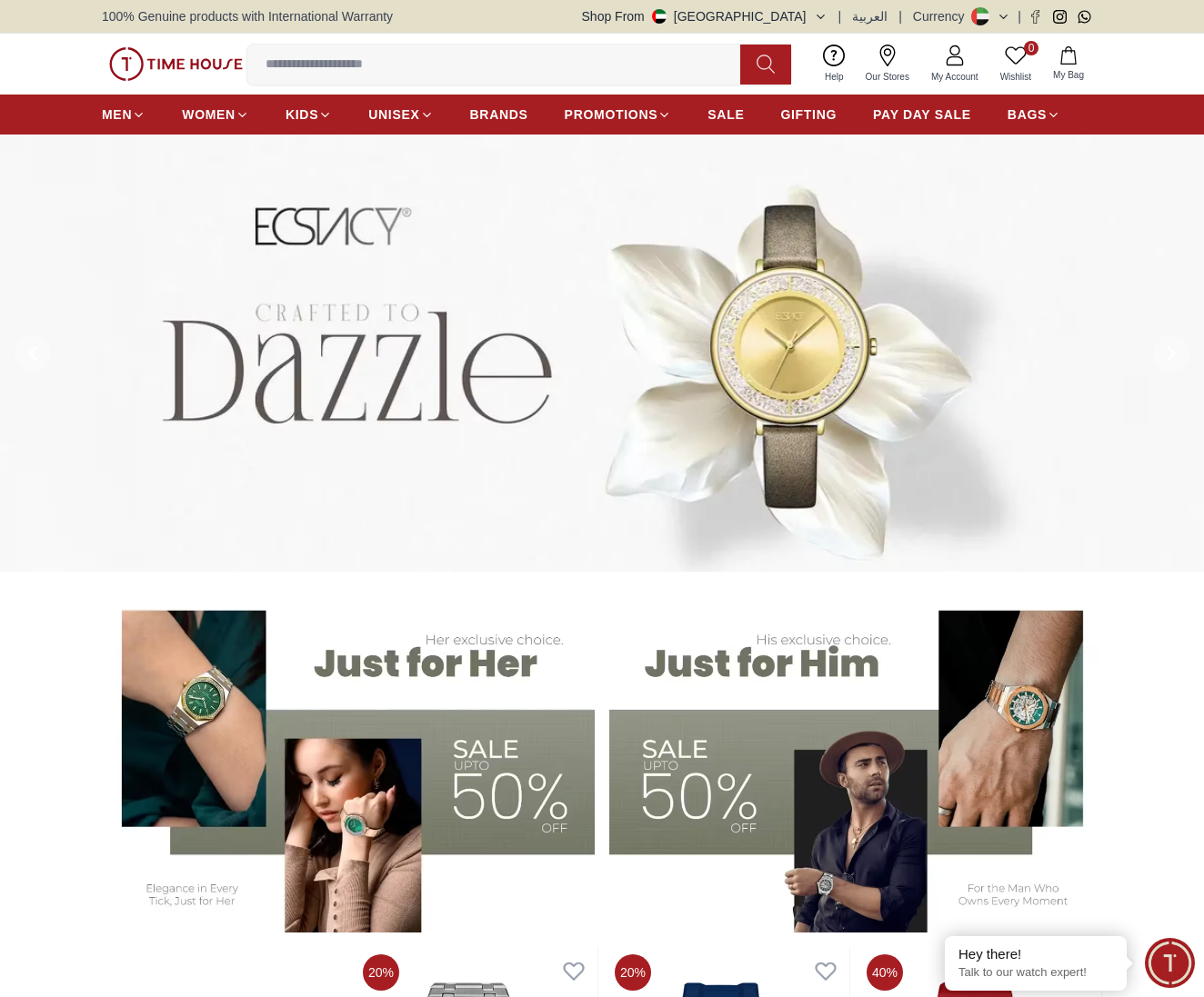
scroll to position [5, 0]
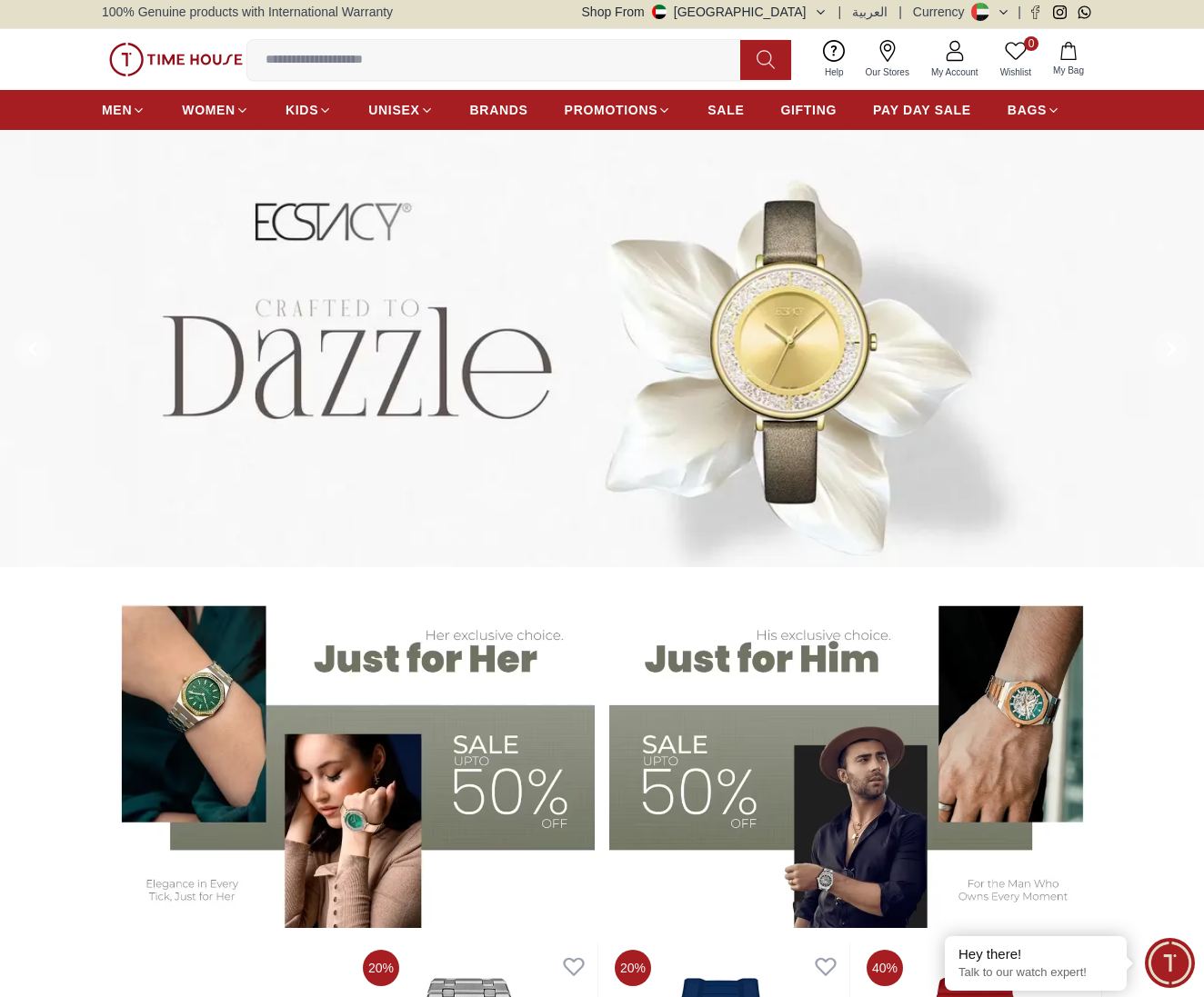
click at [944, 65] on span "My Account" at bounding box center [954, 72] width 62 height 13
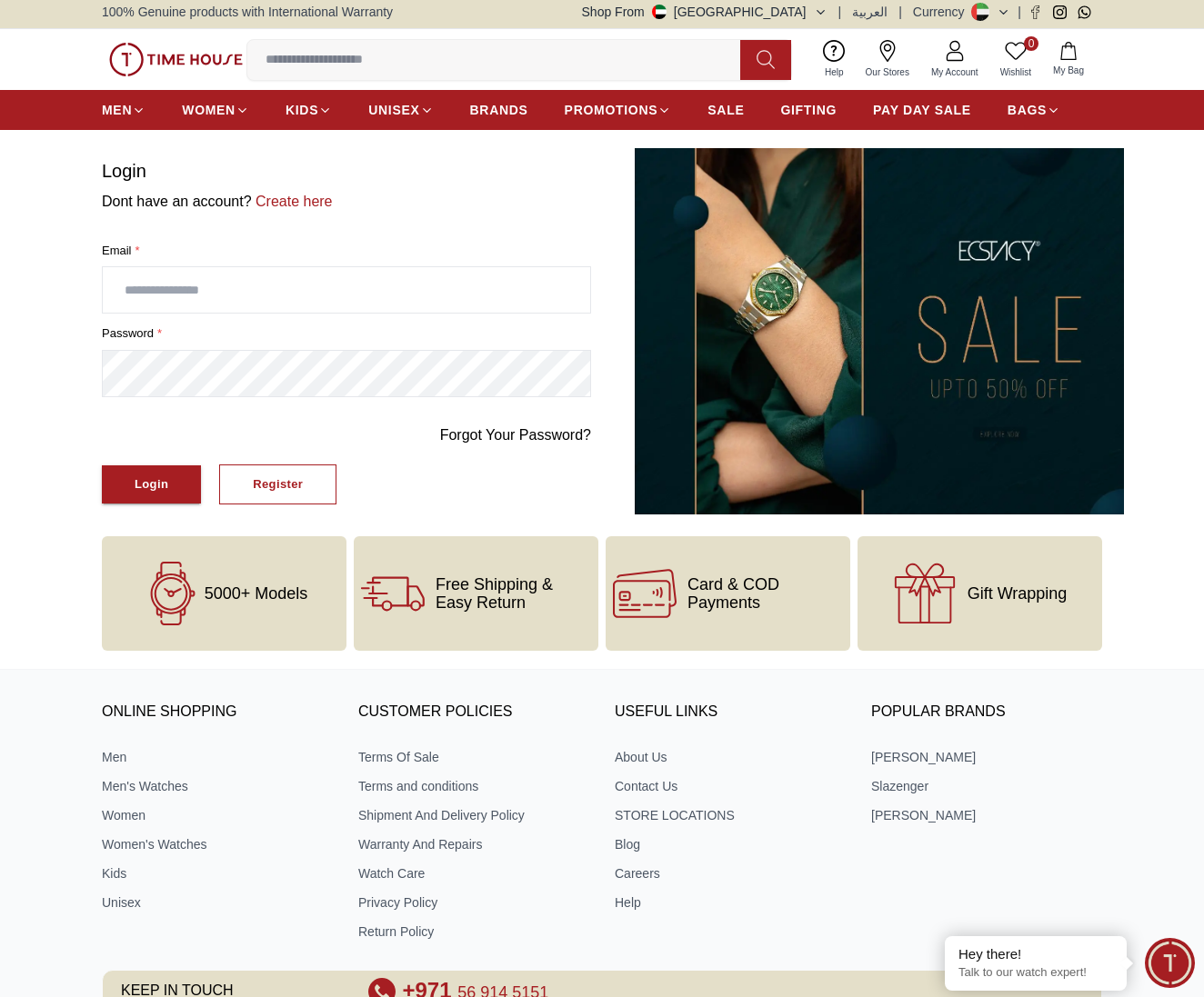
type input "**********"
click at [159, 478] on div "Login" at bounding box center [151, 485] width 33 height 21
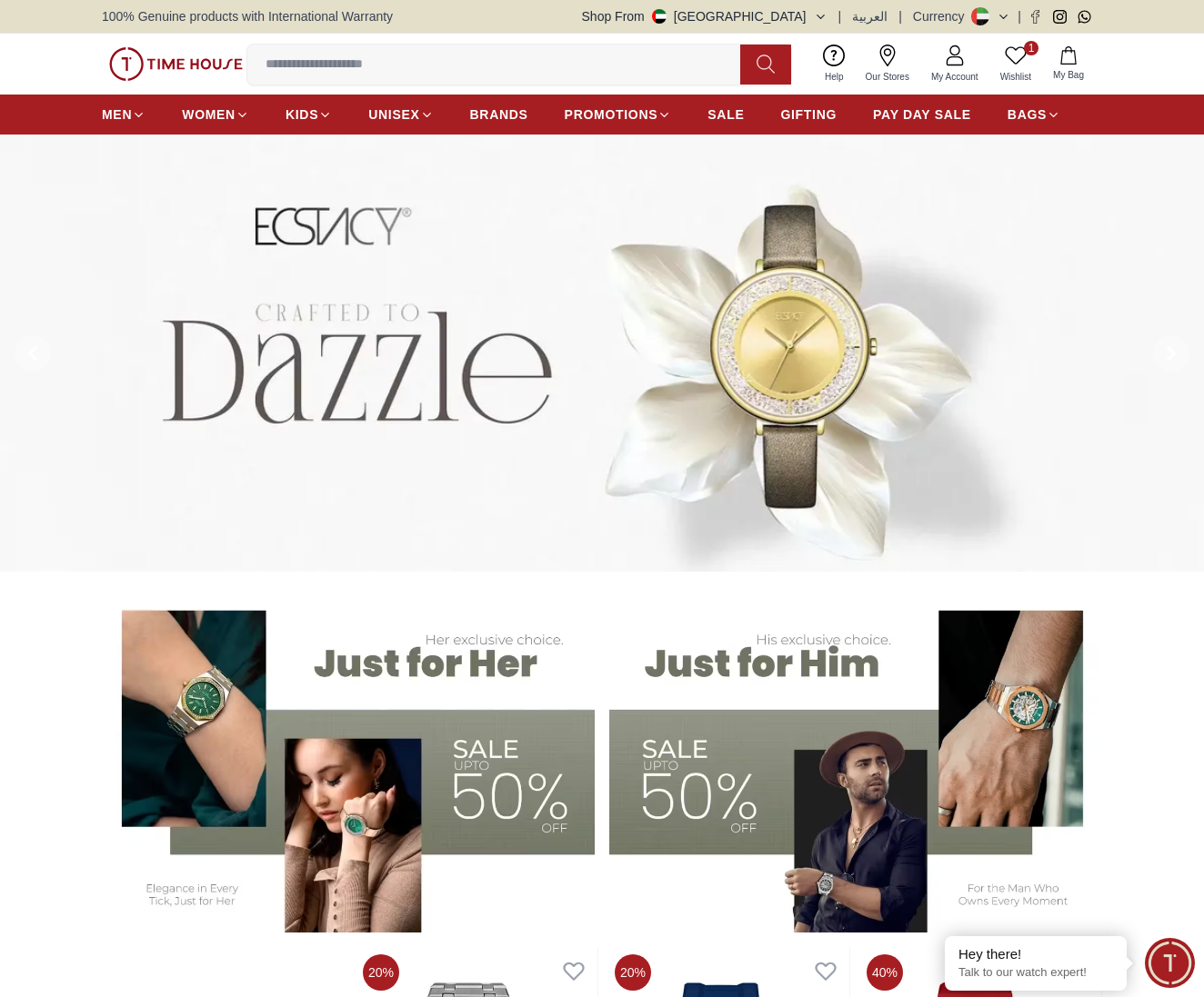
click at [945, 58] on icon at bounding box center [954, 55] width 22 height 22
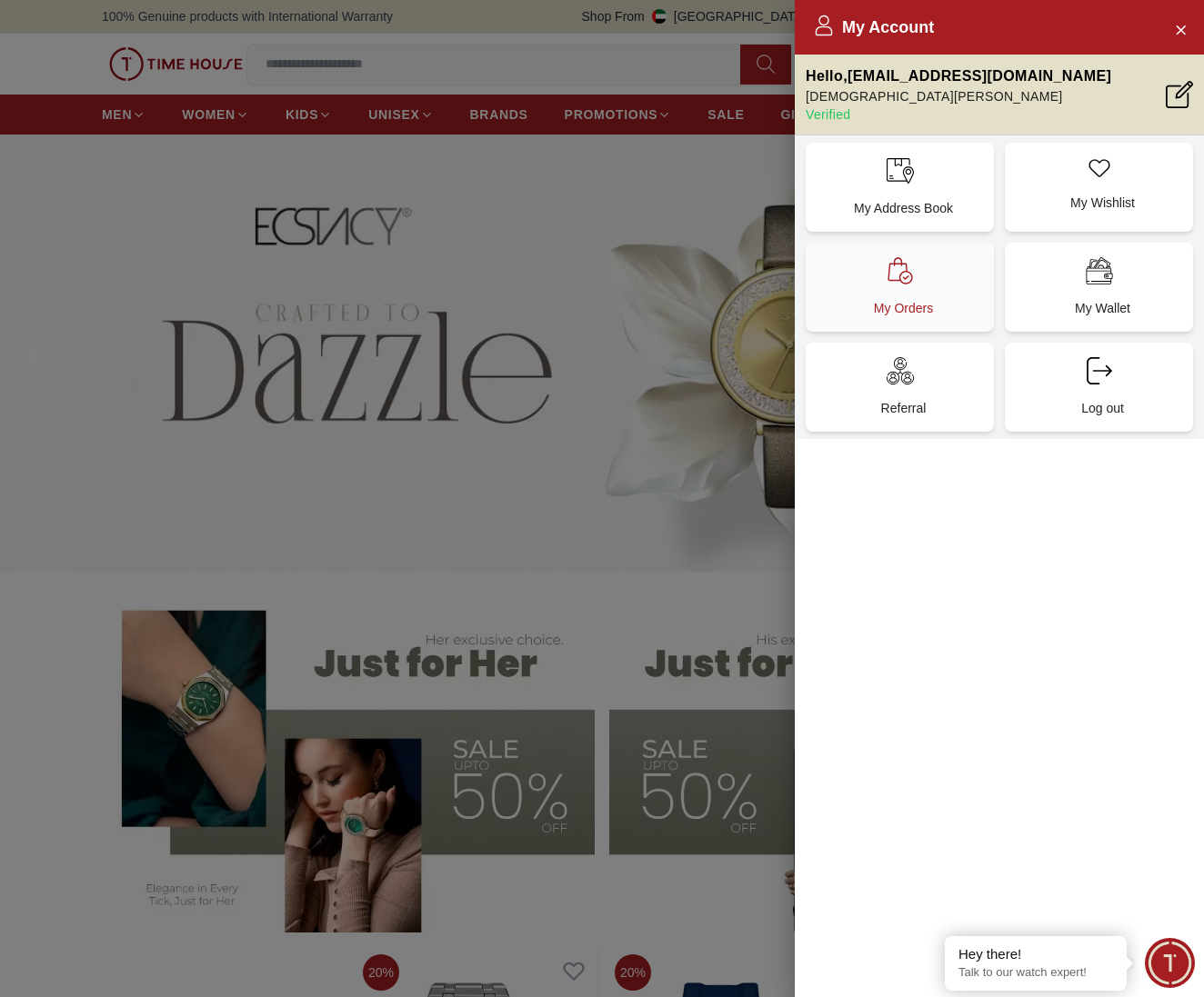
click at [903, 266] on icon at bounding box center [900, 270] width 27 height 27
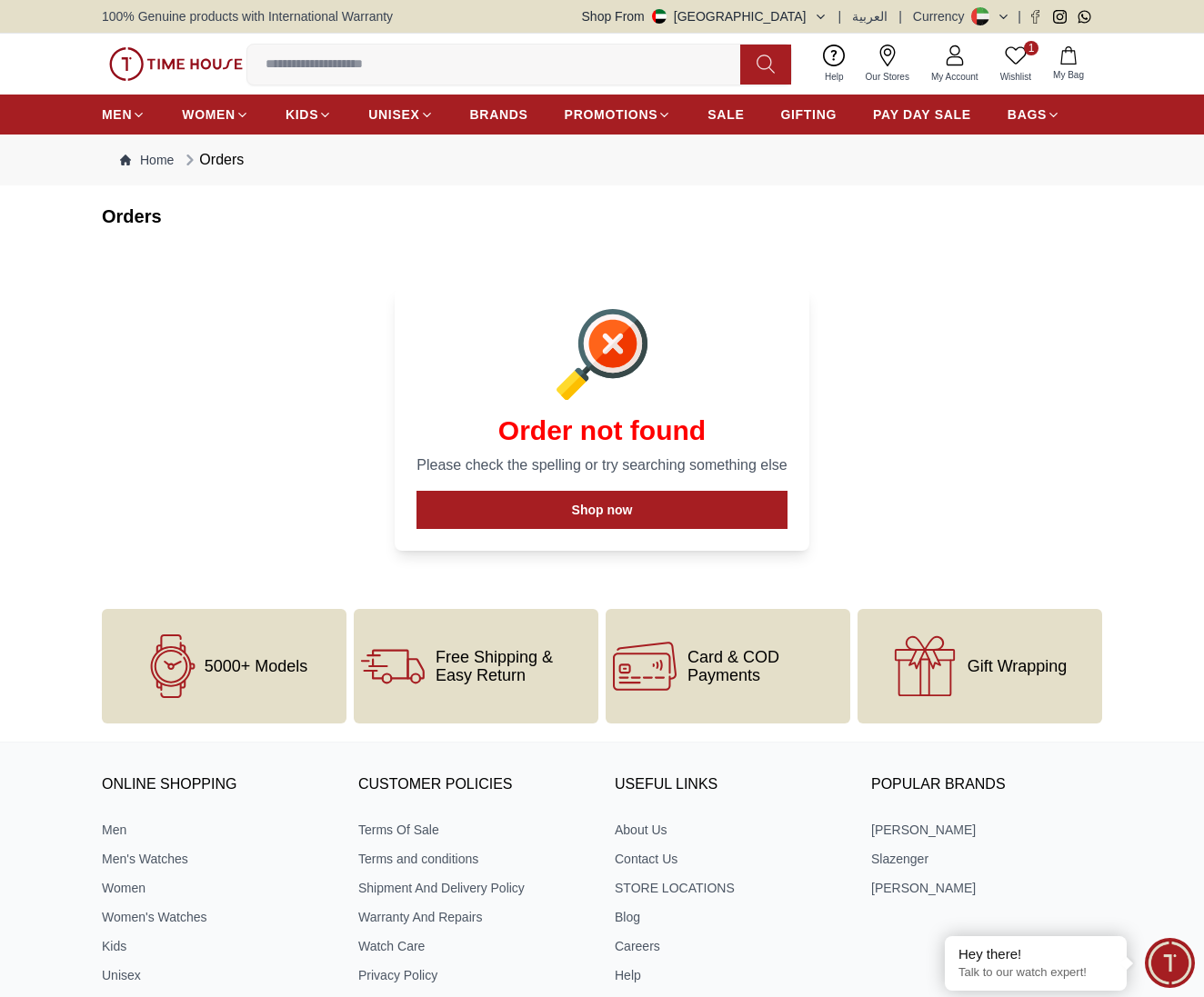
click at [935, 64] on link "My Account" at bounding box center [954, 63] width 69 height 46
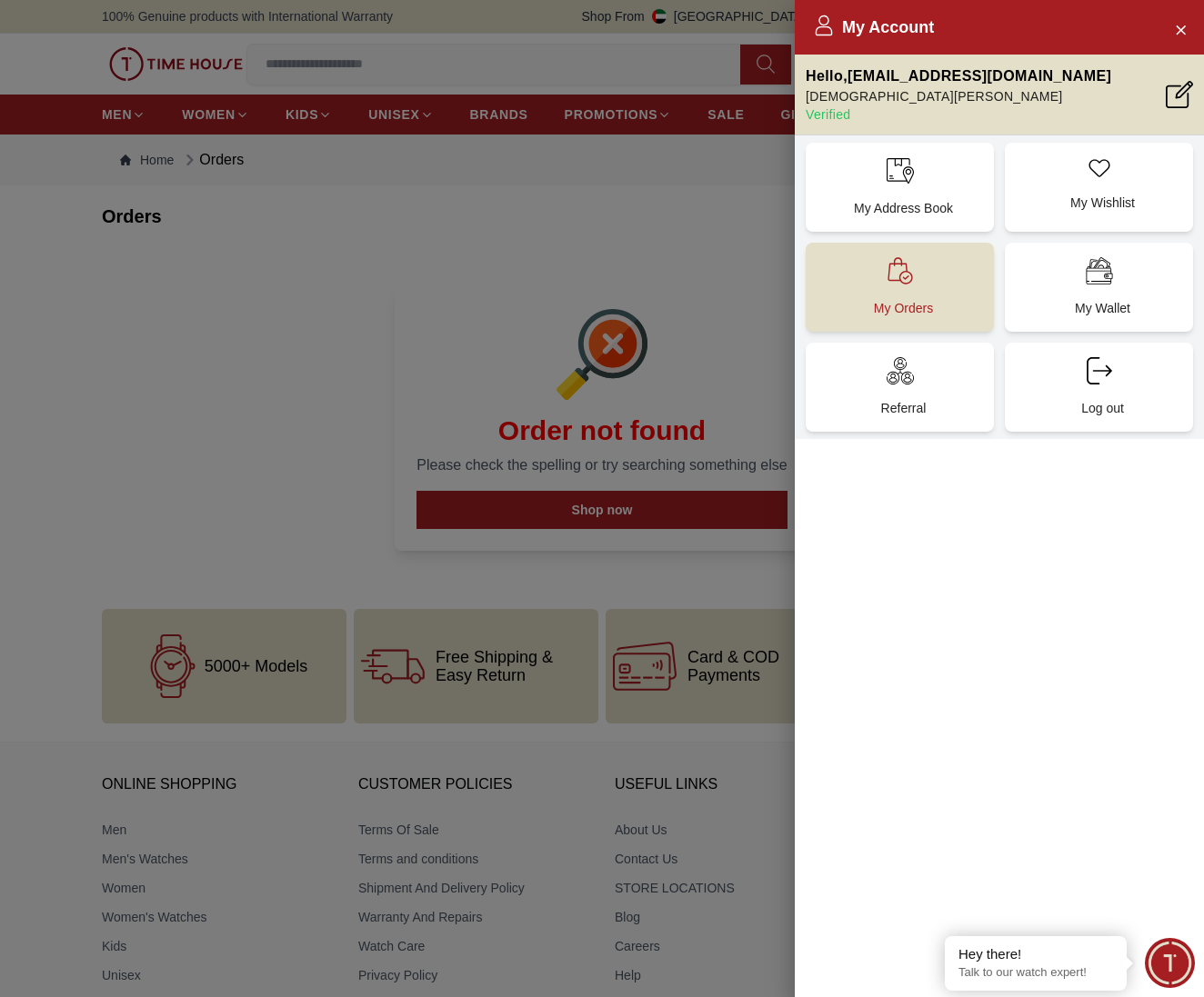
click at [910, 276] on icon at bounding box center [900, 270] width 27 height 27
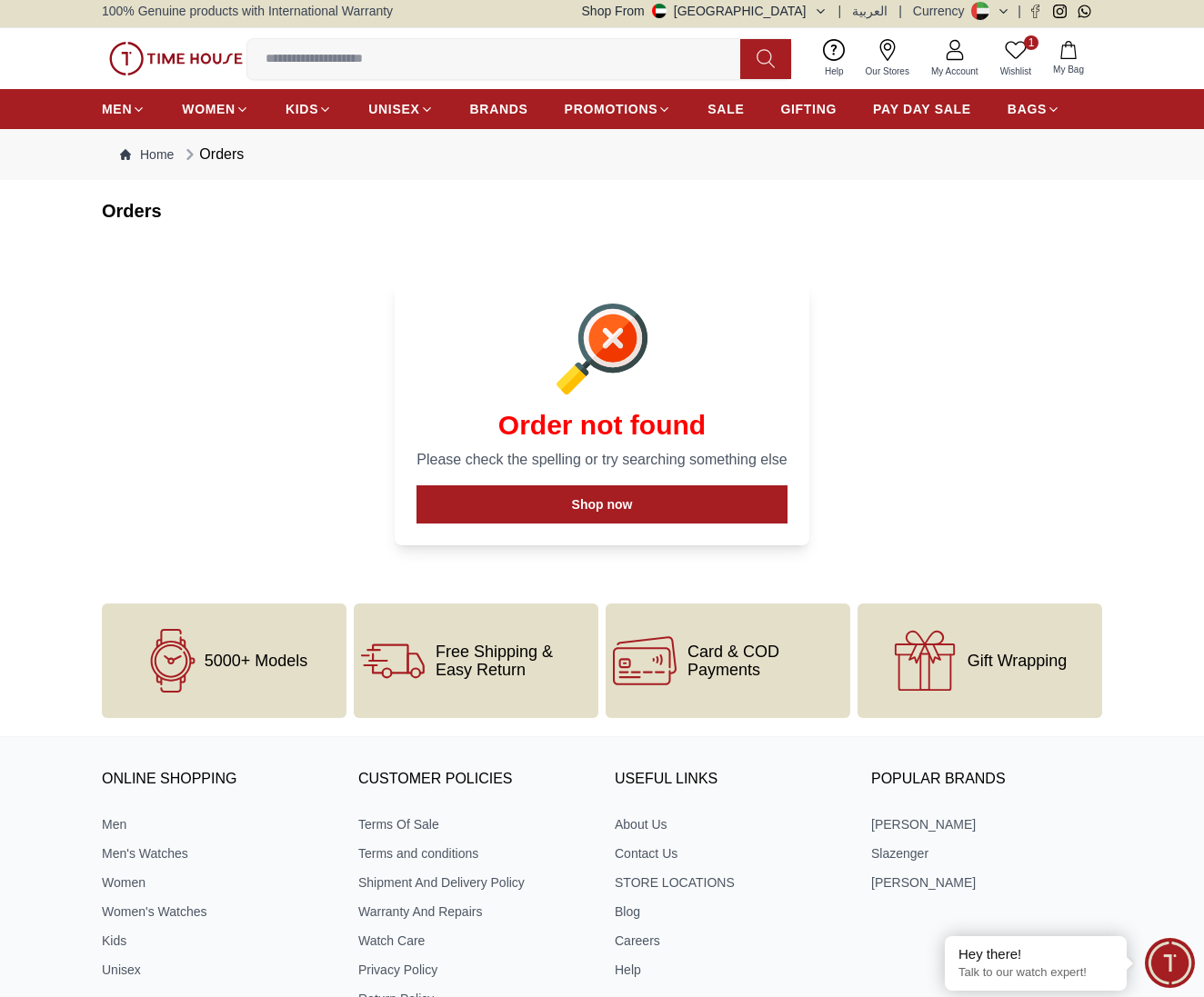
click at [952, 50] on icon at bounding box center [954, 49] width 22 height 22
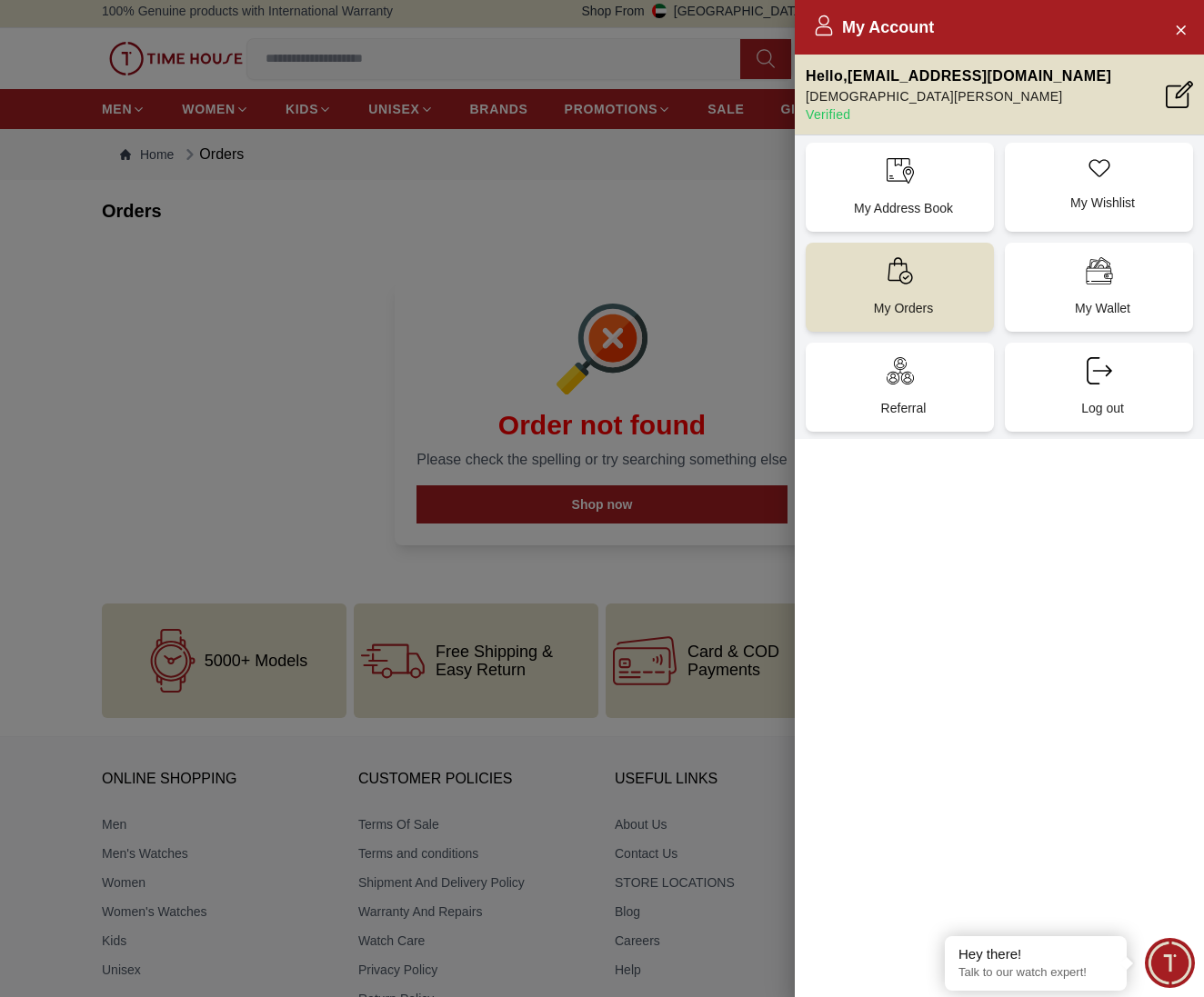
scroll to position [4, 0]
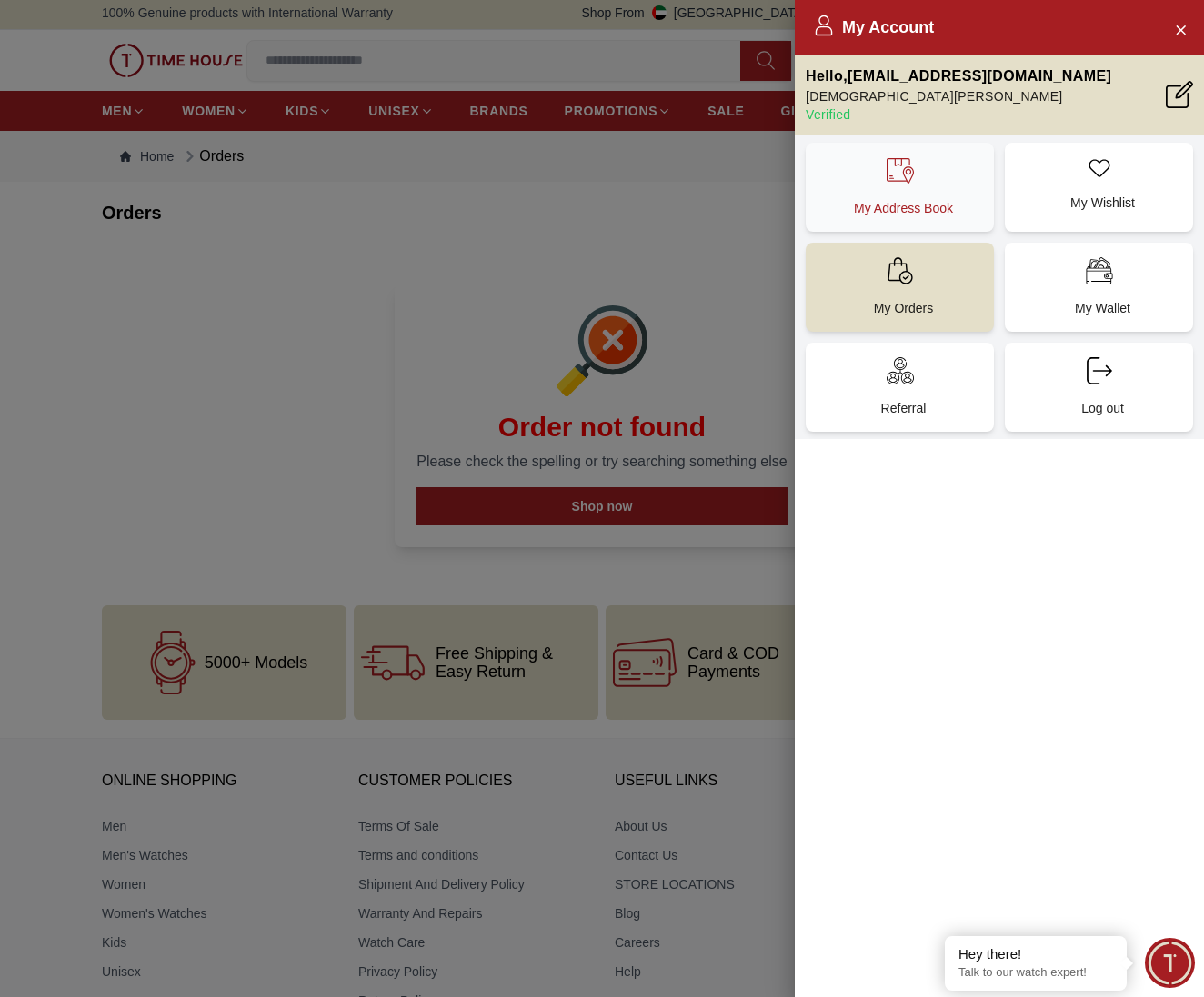
click at [939, 176] on div "My Address Book" at bounding box center [900, 188] width 188 height 89
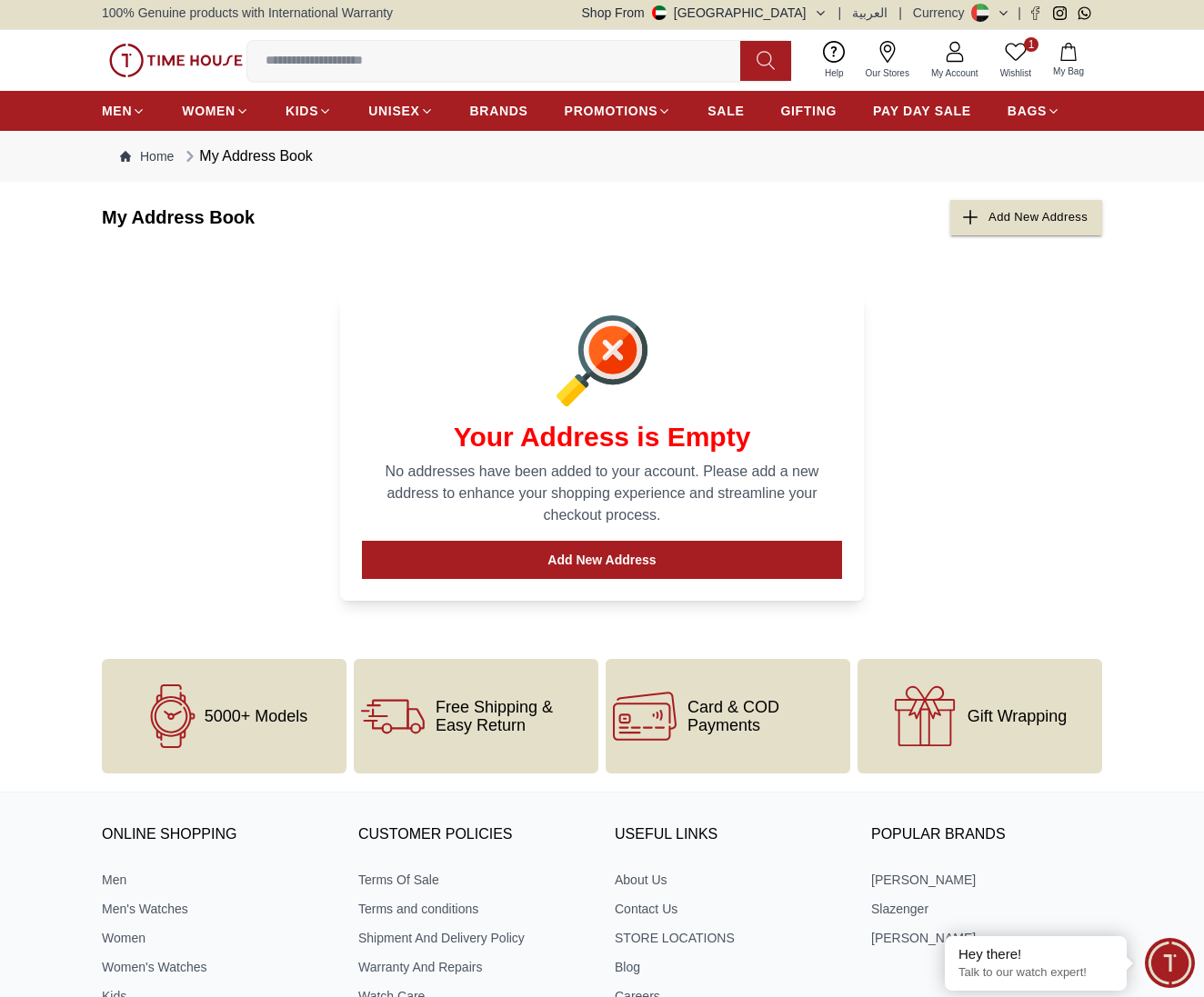
click at [961, 55] on icon at bounding box center [954, 51] width 22 height 22
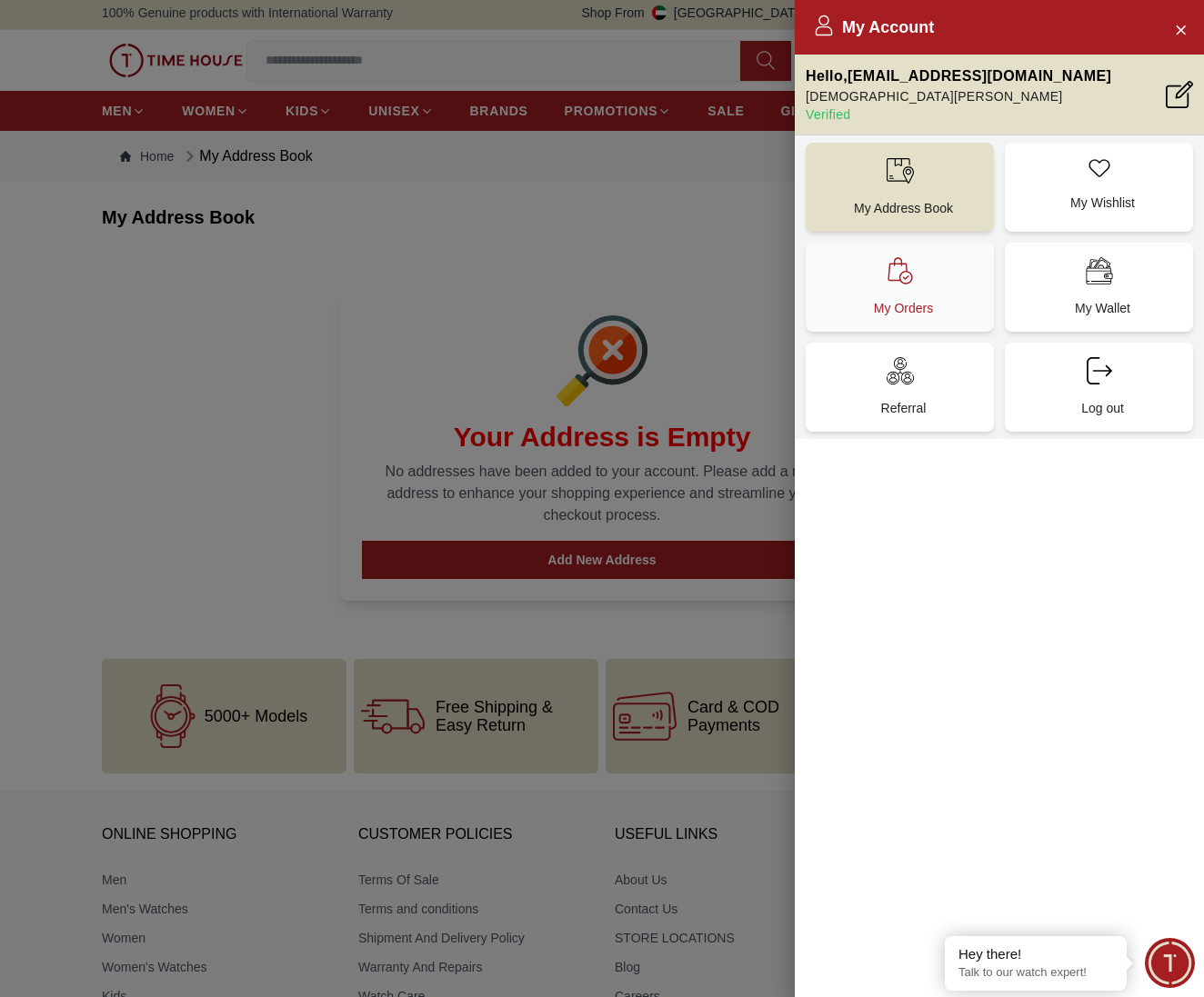
click at [876, 314] on p "My Orders" at bounding box center [903, 307] width 166 height 18
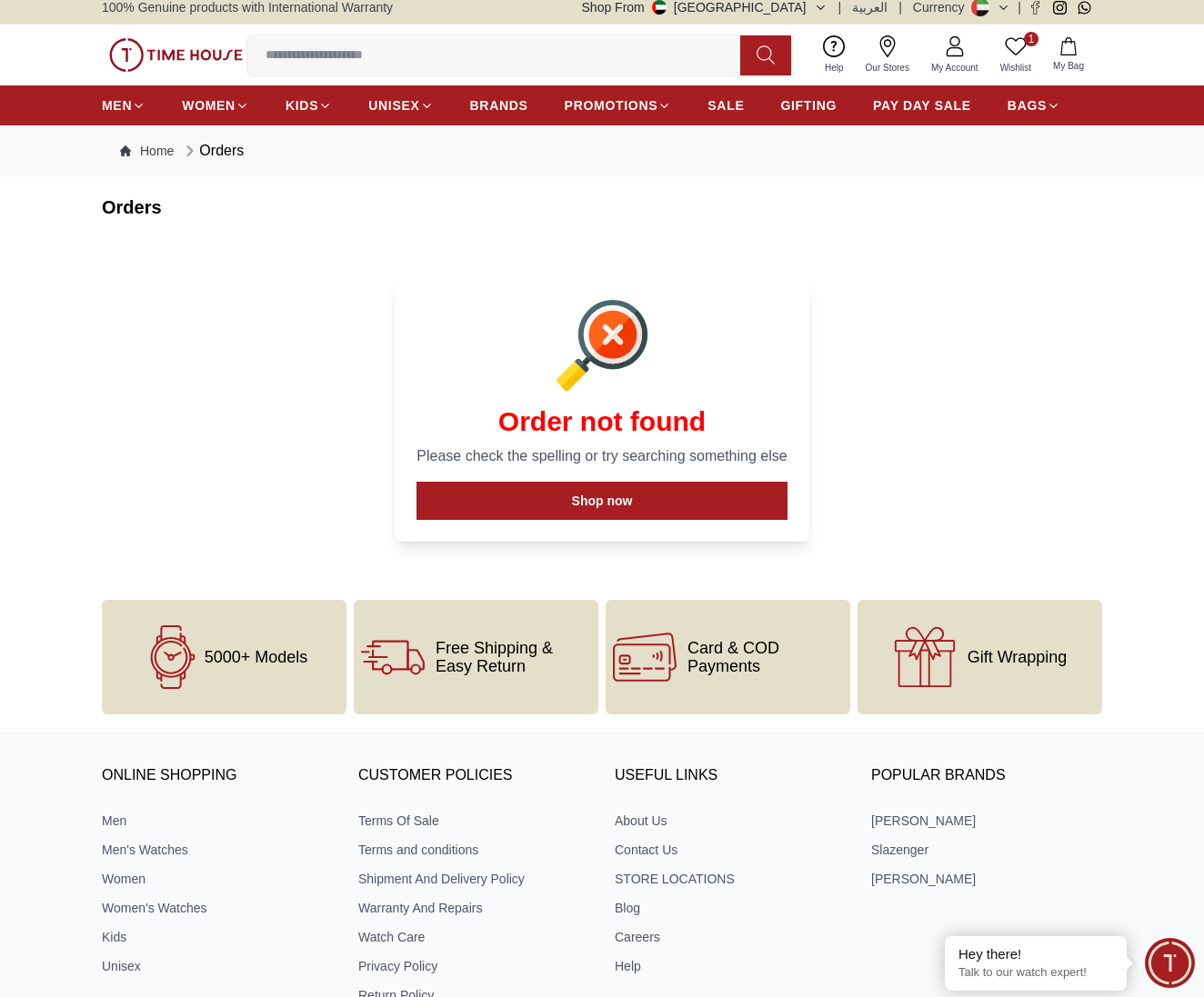
scroll to position [8, 0]
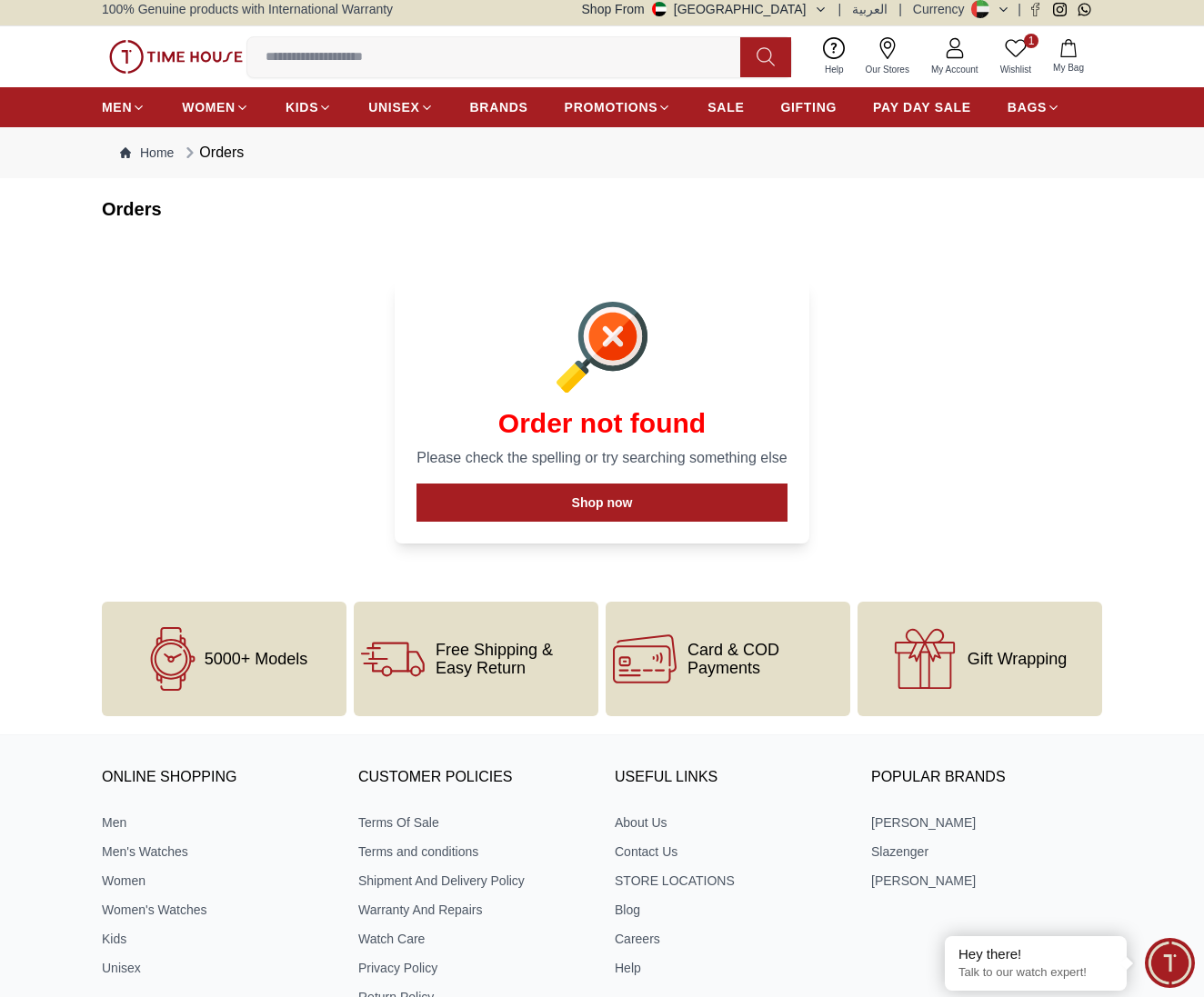
click at [999, 11] on icon at bounding box center [1003, 9] width 13 height 13
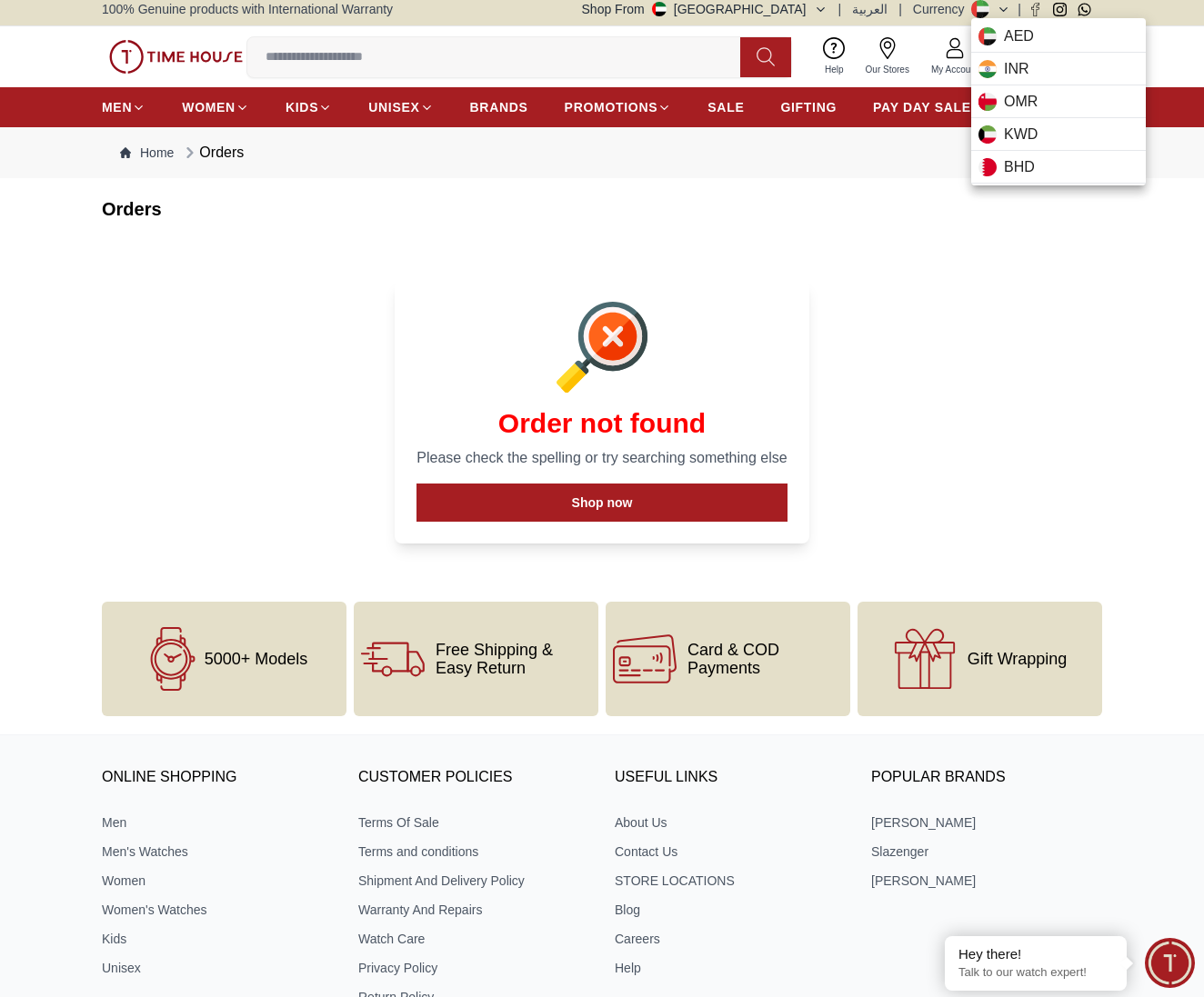
click at [855, 190] on div at bounding box center [602, 498] width 1204 height 997
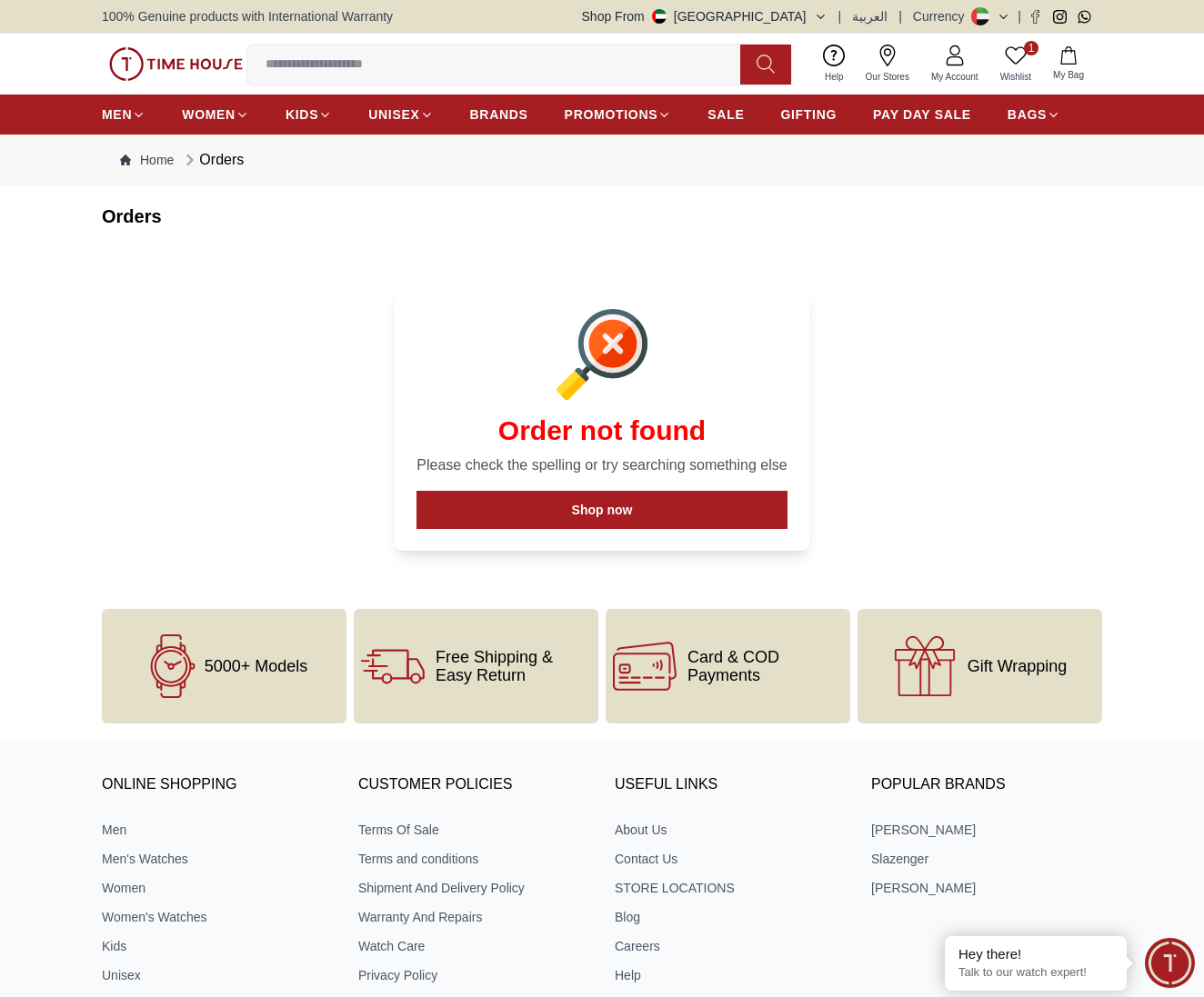
scroll to position [0, 0]
click at [817, 17] on button "Shop From UAE" at bounding box center [704, 16] width 246 height 18
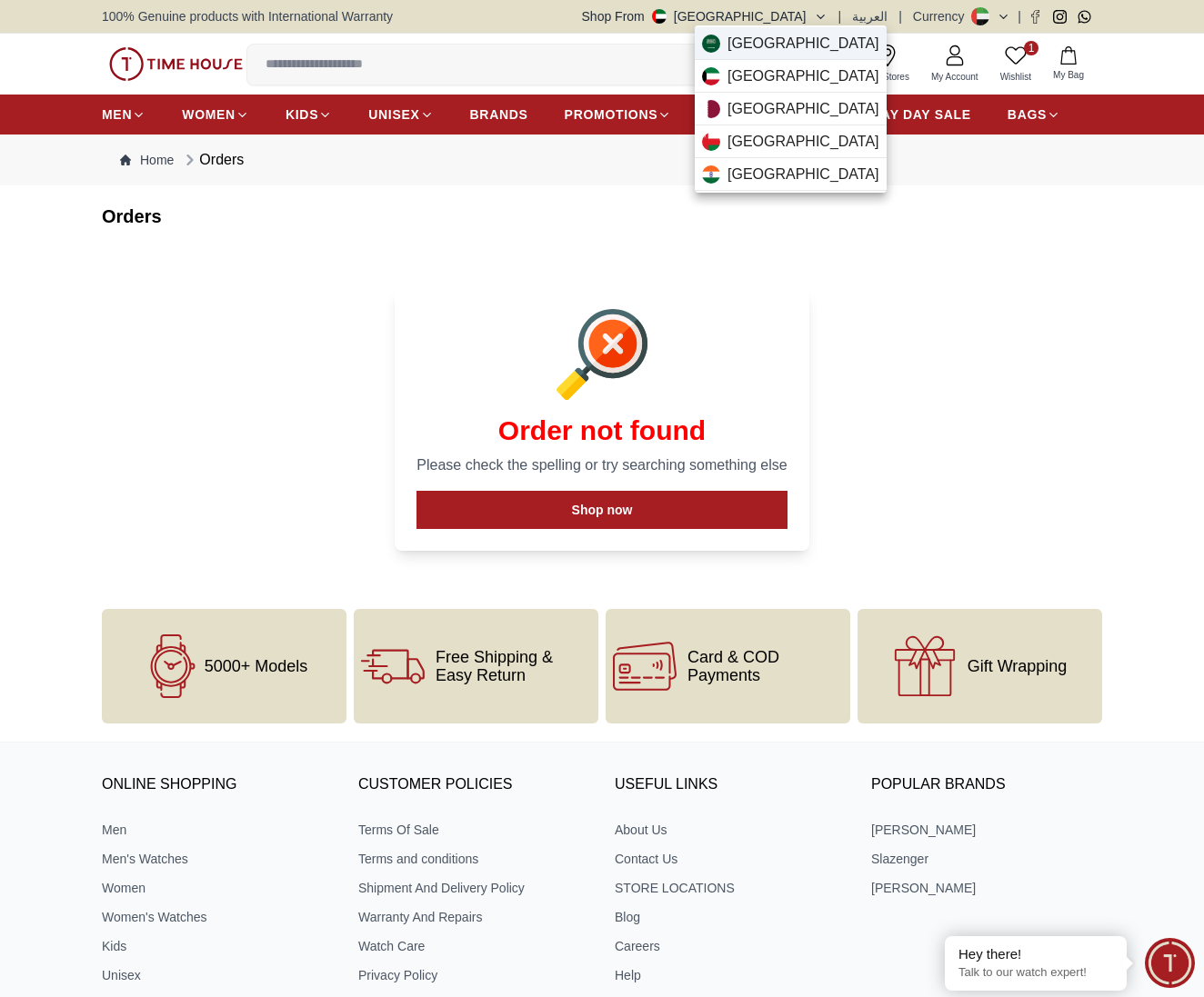
click at [804, 46] on span "Saudi Arabia" at bounding box center [803, 44] width 152 height 22
